Goal: Task Accomplishment & Management: Complete application form

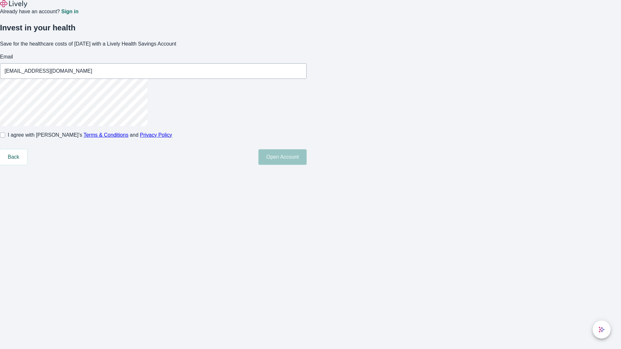
click at [5, 138] on input "I agree with Lively’s Terms & Conditions and Privacy Policy" at bounding box center [2, 135] width 5 height 5
checkbox input "true"
click at [306, 165] on button "Open Account" at bounding box center [282, 157] width 48 height 16
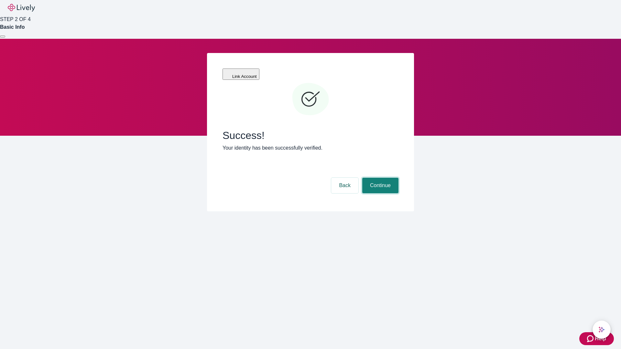
click at [379, 178] on button "Continue" at bounding box center [380, 186] width 36 height 16
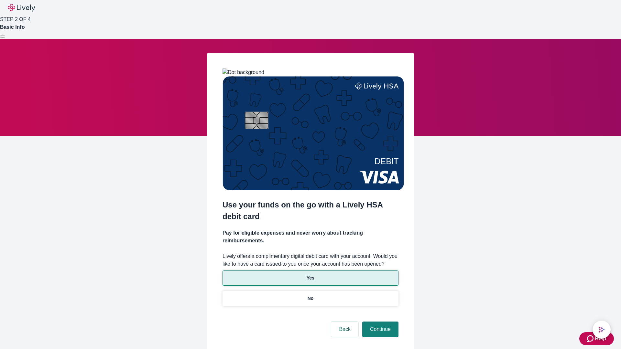
click at [310, 275] on p "Yes" at bounding box center [310, 278] width 8 height 7
click at [379, 322] on button "Continue" at bounding box center [380, 330] width 36 height 16
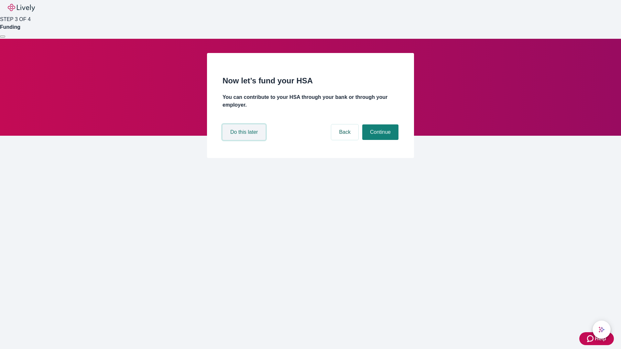
click at [245, 140] on button "Do this later" at bounding box center [243, 132] width 43 height 16
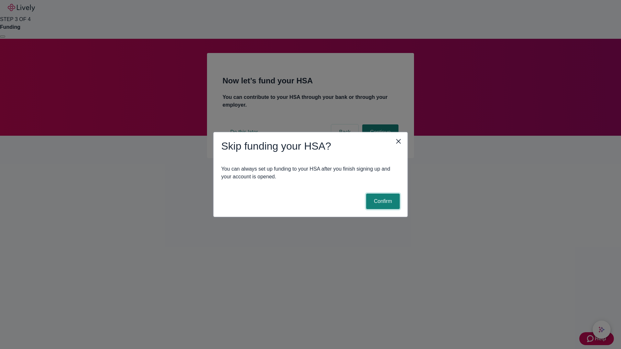
click at [382, 201] on button "Confirm" at bounding box center [383, 202] width 34 height 16
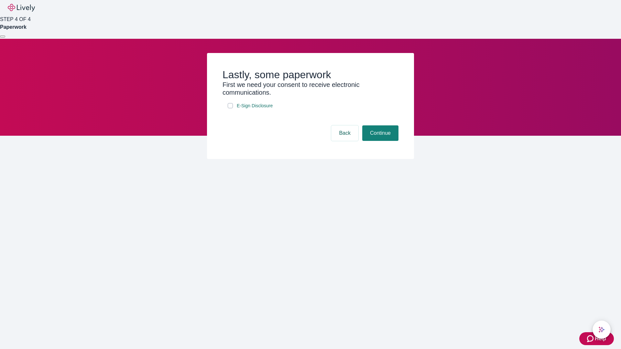
click at [230, 108] on input "E-Sign Disclosure" at bounding box center [230, 105] width 5 height 5
checkbox input "true"
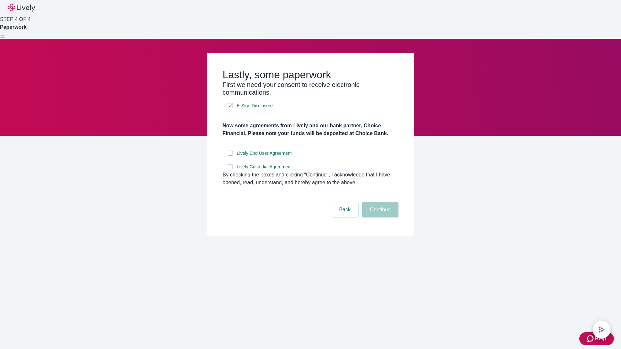
click at [230, 156] on input "Lively End User Agreement" at bounding box center [230, 153] width 5 height 5
checkbox input "true"
click at [230, 169] on input "Lively Custodial Agreement" at bounding box center [230, 166] width 5 height 5
checkbox input "true"
click at [379, 218] on button "Continue" at bounding box center [380, 210] width 36 height 16
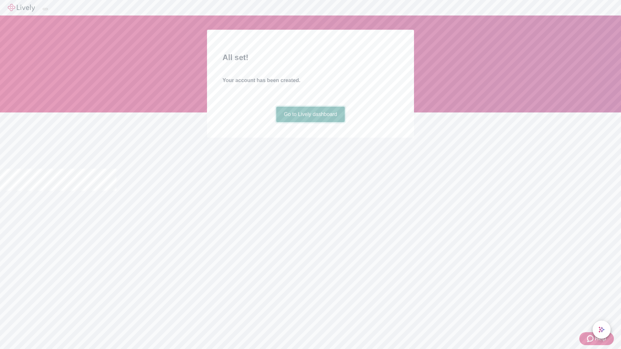
click at [310, 122] on link "Go to Lively dashboard" at bounding box center [310, 115] width 69 height 16
